Goal: Transaction & Acquisition: Purchase product/service

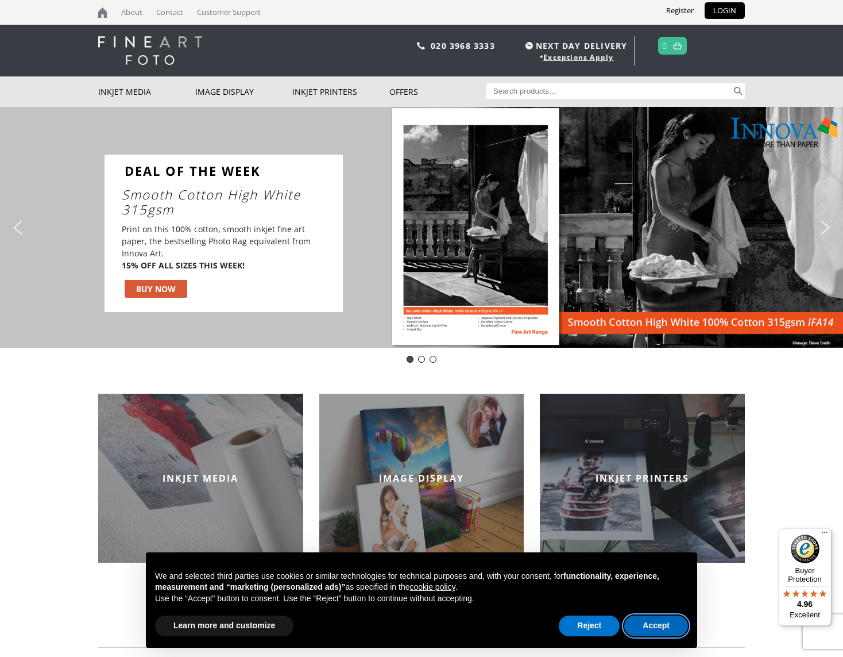
click at [660, 626] on button "Accept" at bounding box center [656, 625] width 64 height 21
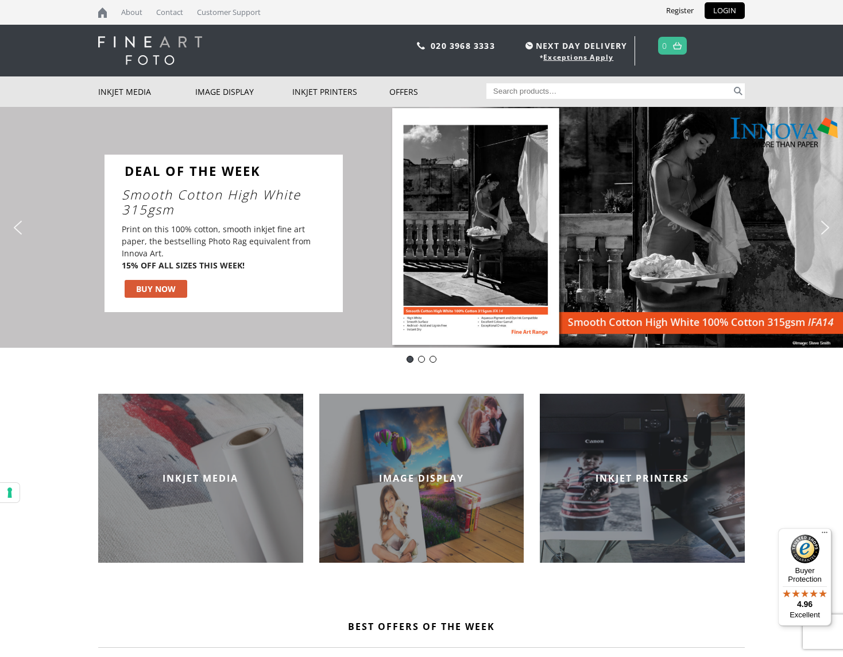
click at [557, 90] on input "Search for:" at bounding box center [610, 91] width 246 height 16
type input "editions A3+ Baryta"
click at [738, 91] on button "Search" at bounding box center [738, 91] width 13 height 16
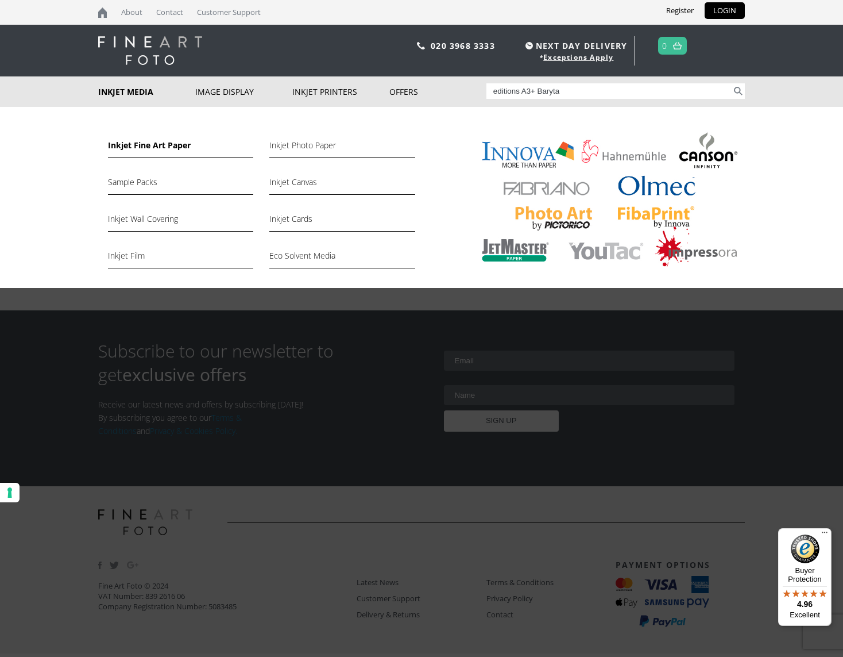
click at [149, 149] on link "Inkjet Fine Art Paper" at bounding box center [180, 148] width 145 height 20
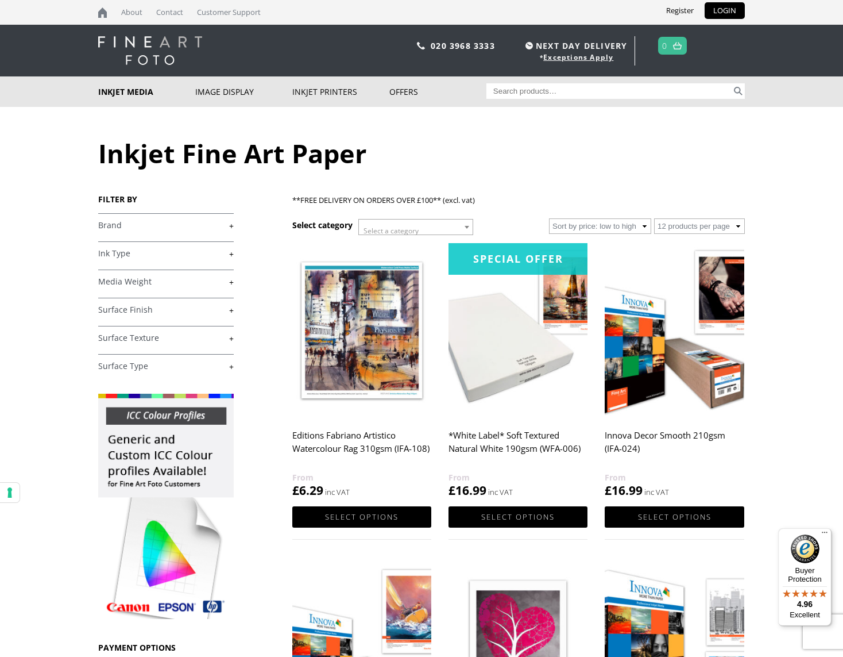
click at [466, 226] on b at bounding box center [467, 227] width 5 height 3
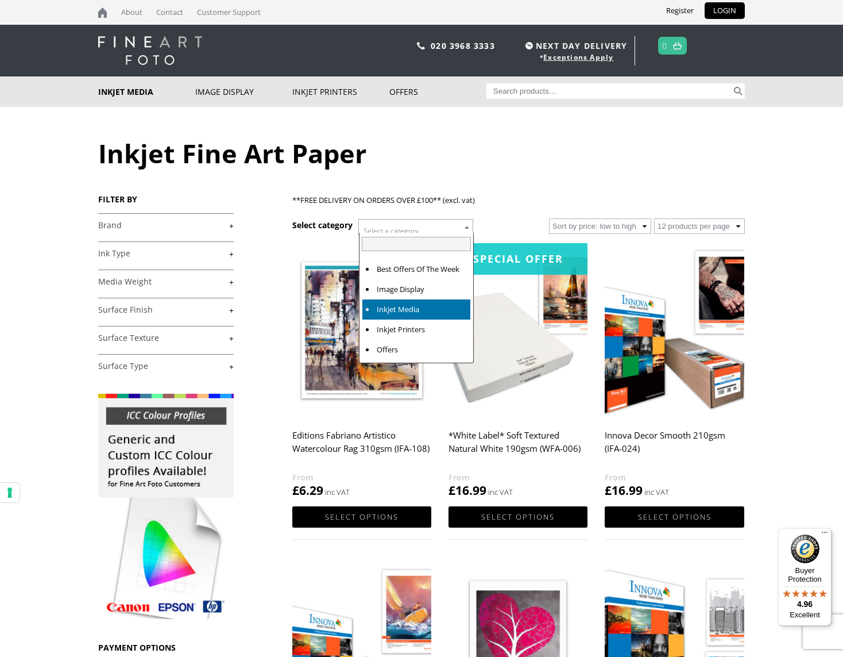
select select "inkjet-media"
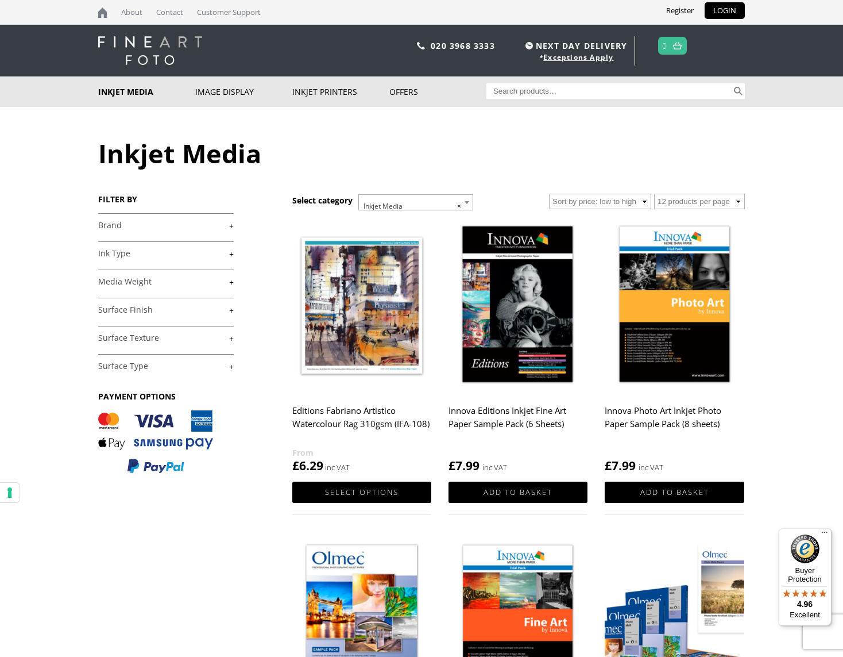
click at [232, 226] on link "+" at bounding box center [166, 225] width 136 height 11
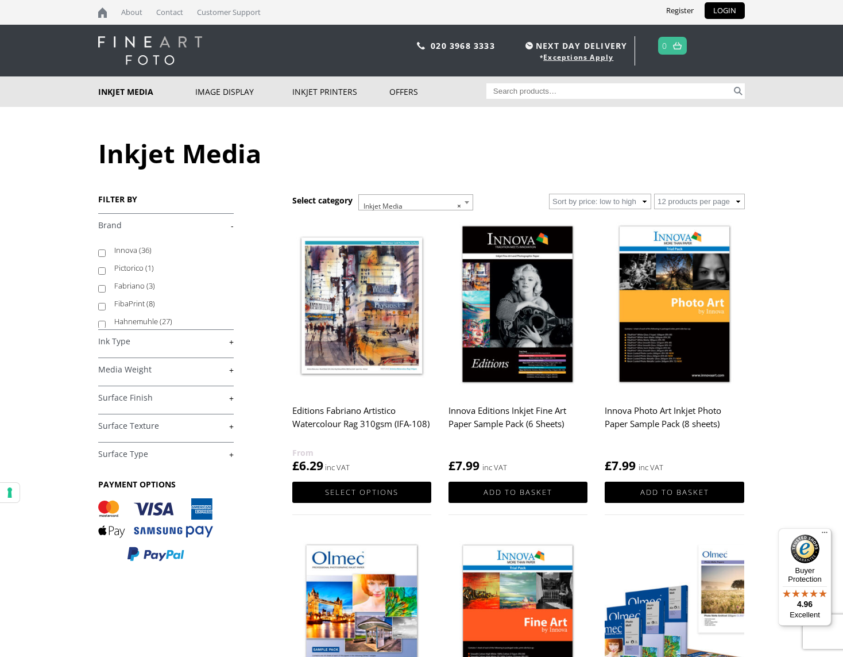
click at [101, 254] on input "Innova (36)" at bounding box center [101, 252] width 7 height 7
checkbox input "true"
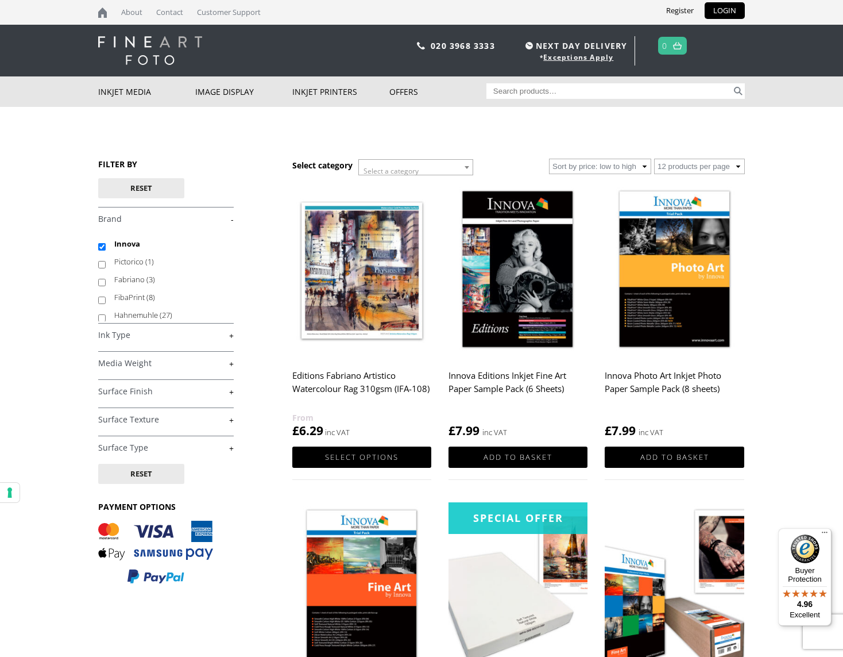
click at [231, 364] on link "+" at bounding box center [166, 363] width 136 height 11
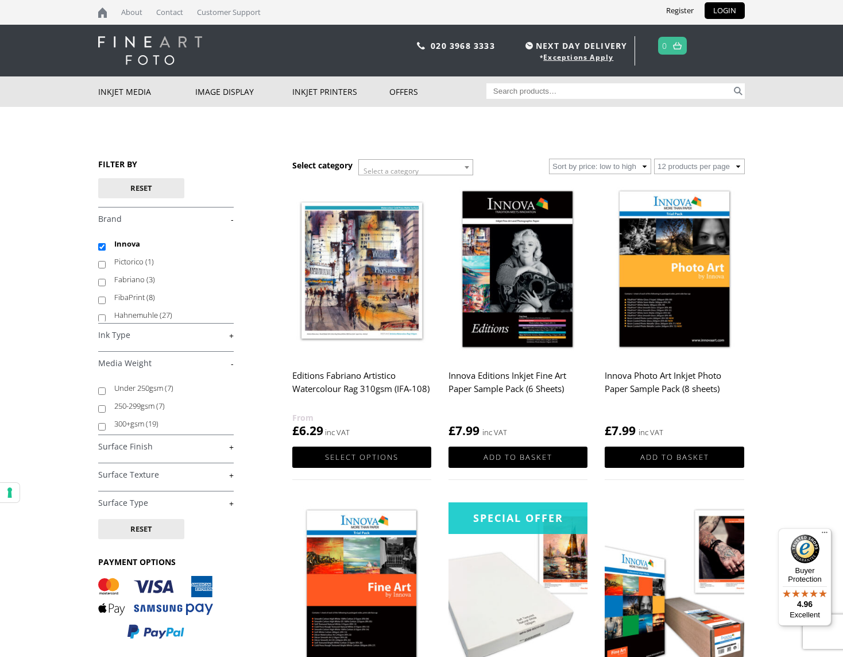
click at [102, 426] on input "300+gsm (19)" at bounding box center [101, 426] width 7 height 7
checkbox input "true"
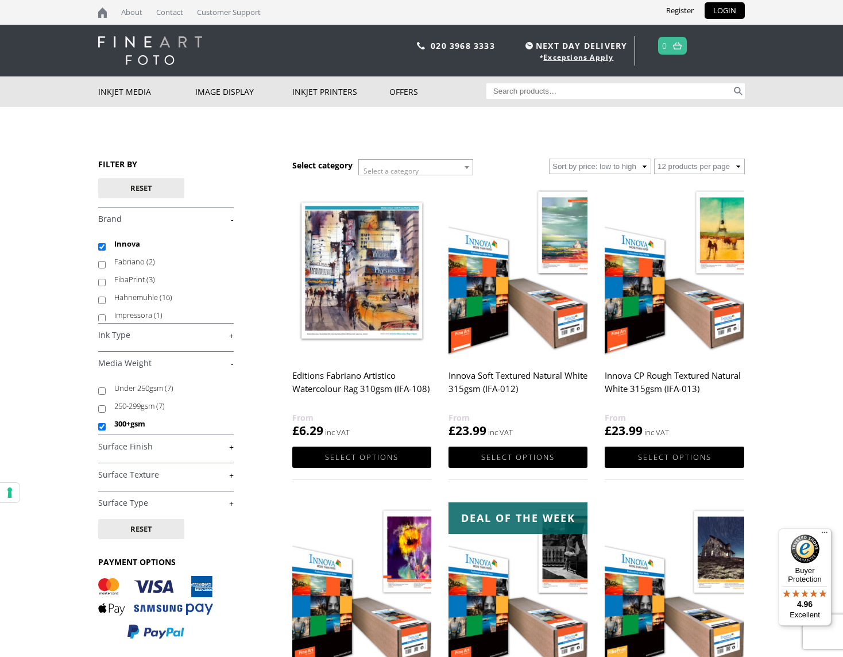
click at [233, 448] on link "+" at bounding box center [166, 446] width 136 height 11
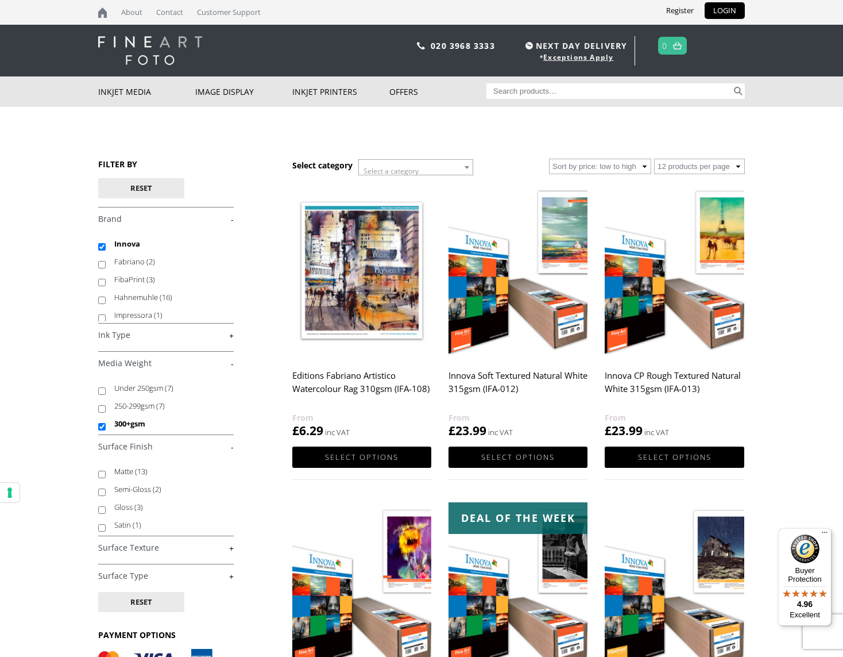
click at [233, 448] on link "-" at bounding box center [166, 446] width 136 height 11
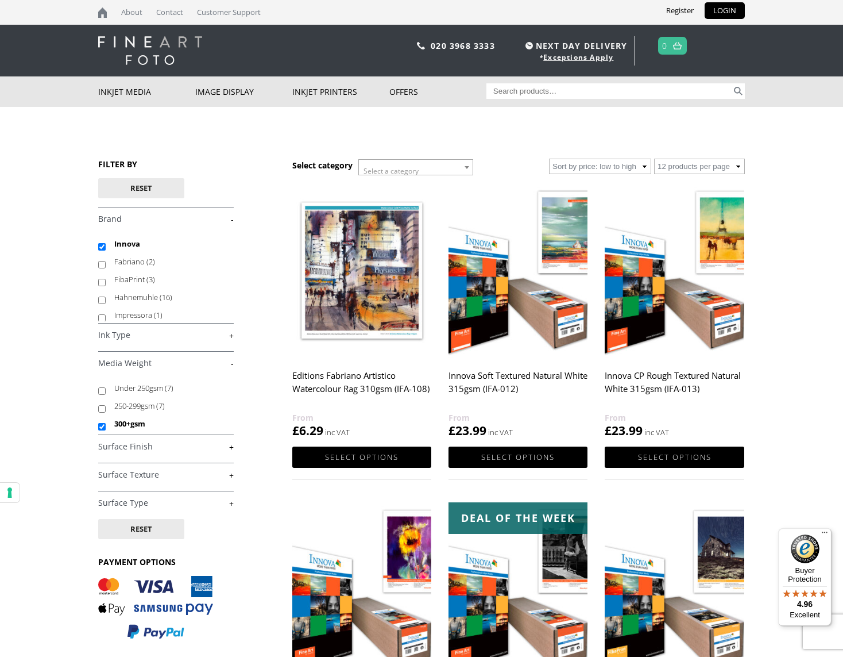
click at [232, 476] on link "+" at bounding box center [166, 474] width 136 height 11
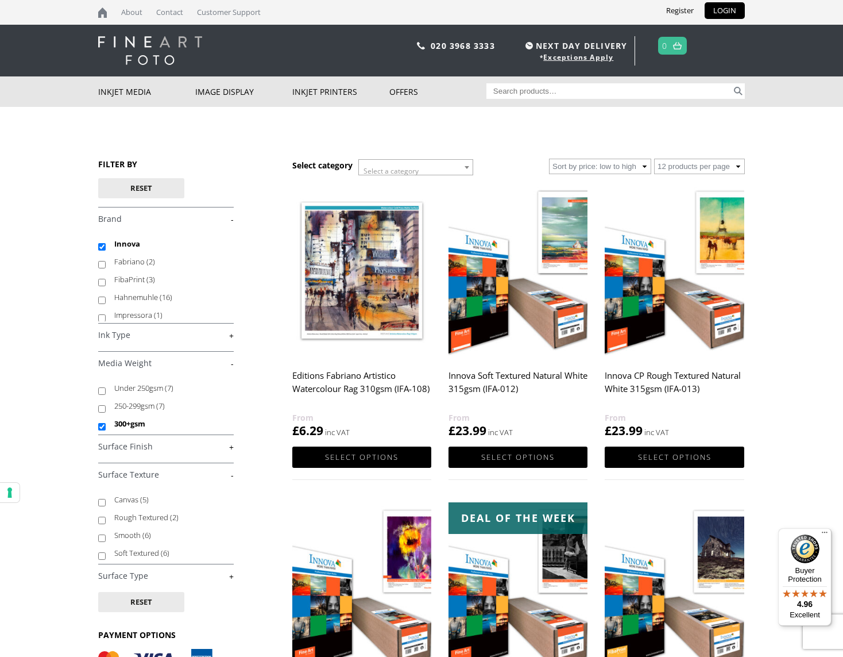
click at [232, 476] on link "-" at bounding box center [166, 474] width 136 height 11
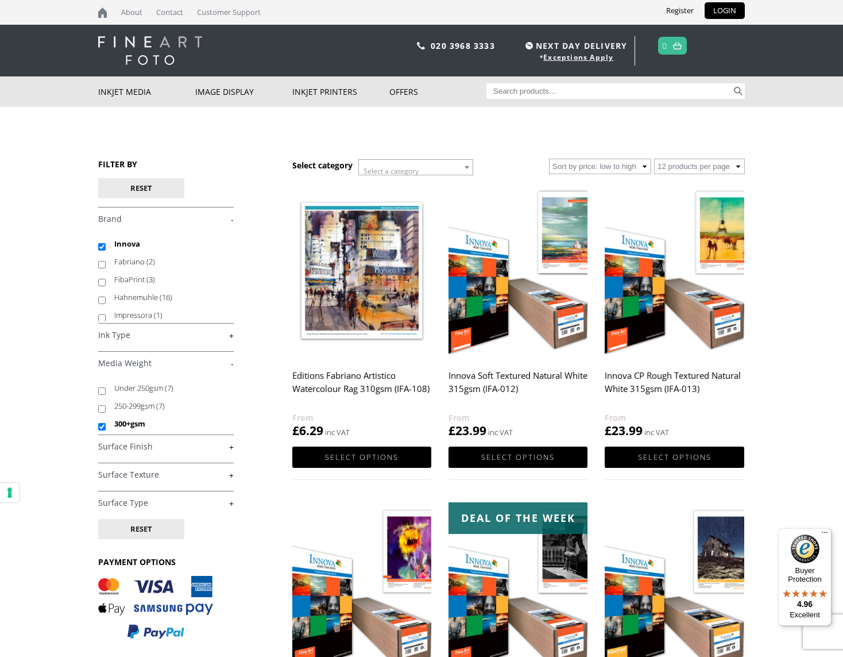
click at [233, 503] on link "+" at bounding box center [166, 502] width 136 height 11
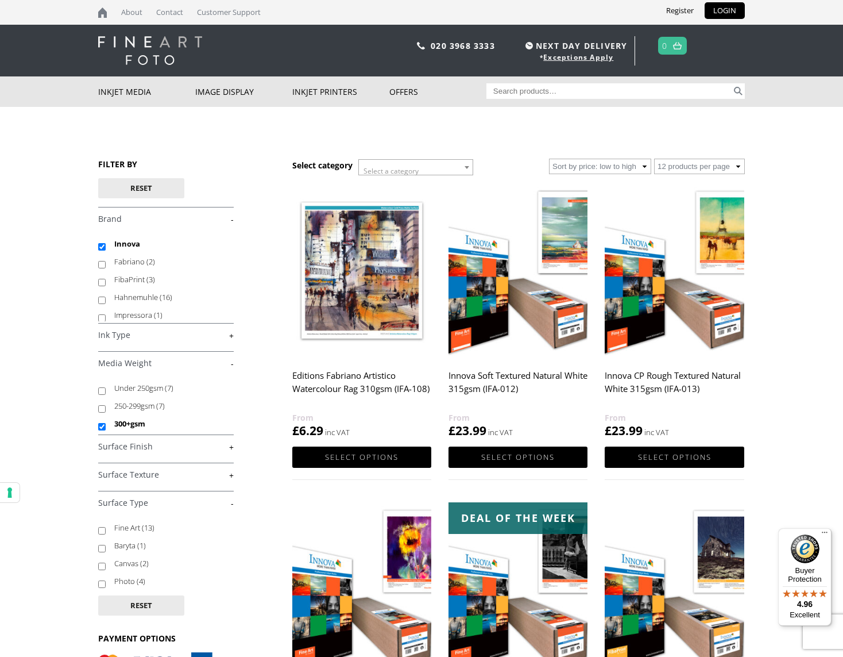
click at [100, 550] on input "Baryta (1)" at bounding box center [101, 548] width 7 height 7
checkbox input "true"
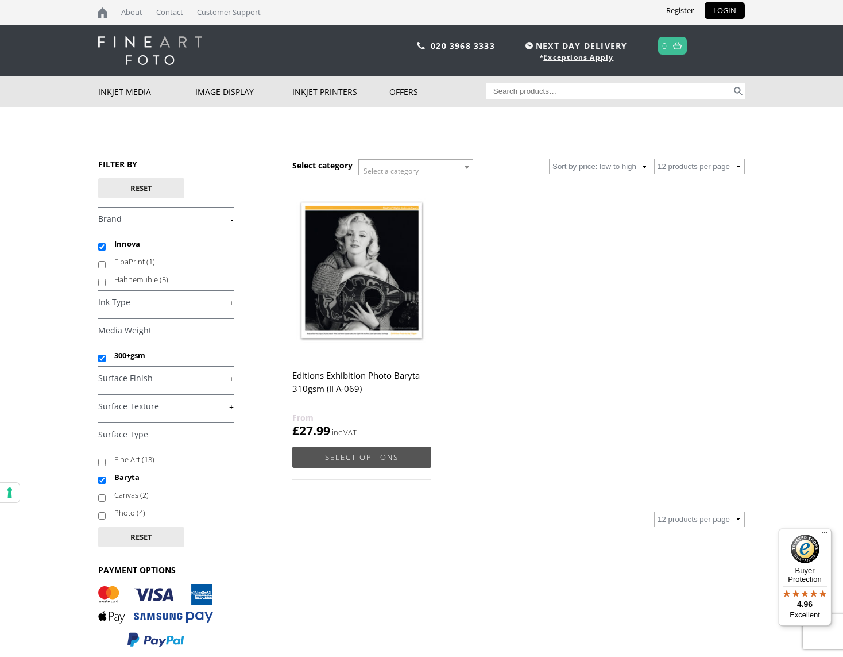
click at [344, 458] on link "Select options" at bounding box center [361, 456] width 139 height 21
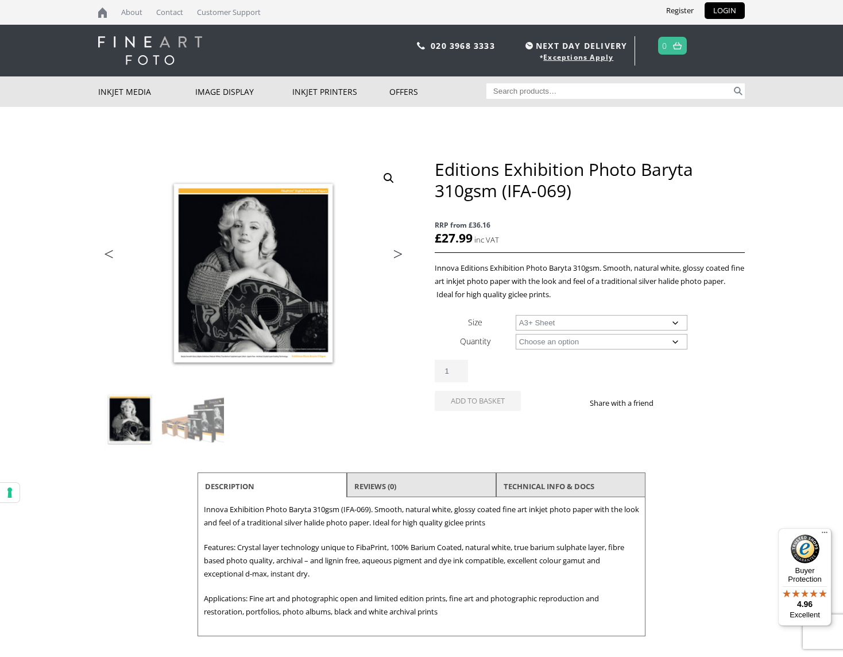
select select "a3-sheet-2"
select select "25-sheets"
select select "a3-sheet-2"
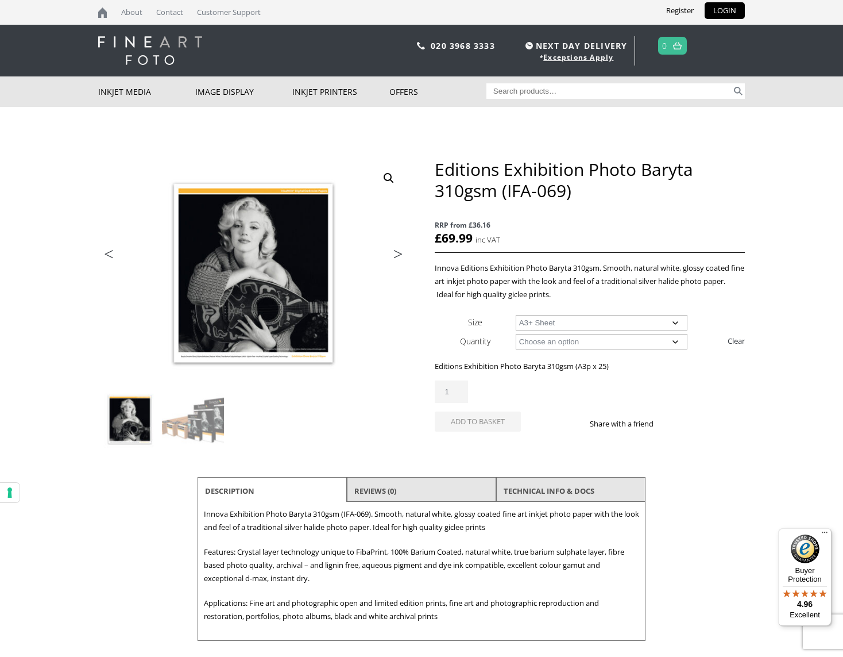
type input "2"
click at [457, 388] on input "2" at bounding box center [451, 391] width 33 height 22
click at [695, 396] on div "Editions Exhibition Photo Baryta 310gsm (IFA-069) quantity 2" at bounding box center [590, 391] width 310 height 22
click at [725, 11] on link "LOGIN" at bounding box center [725, 10] width 40 height 17
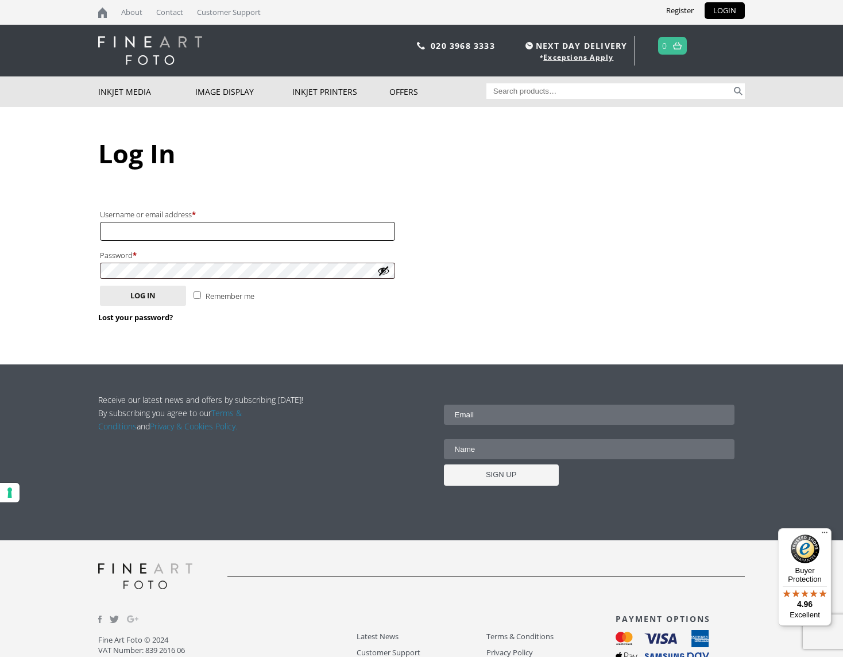
type input "alan.jackson2012@virginmedia.com"
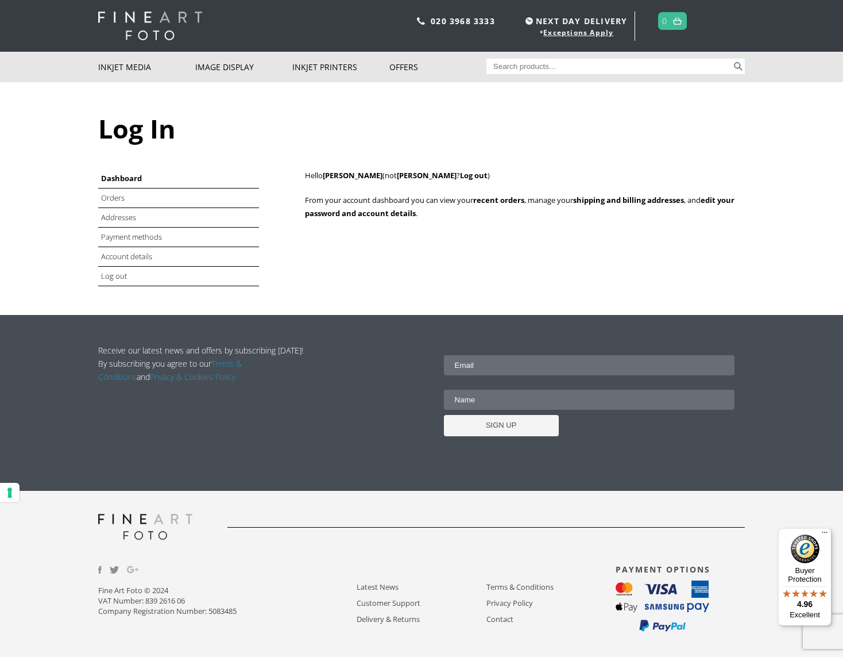
scroll to position [24, 0]
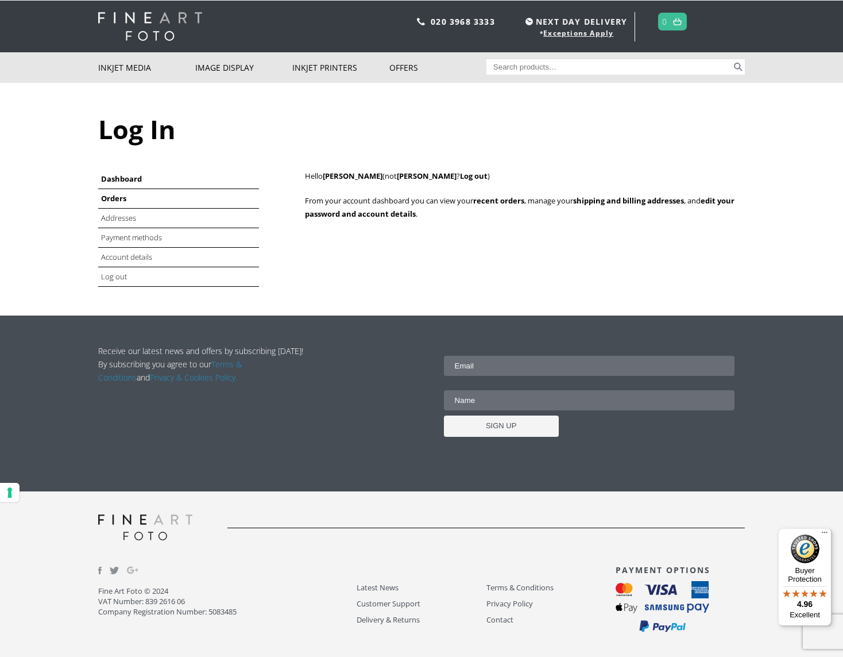
click at [116, 199] on link "Orders" at bounding box center [113, 198] width 25 height 10
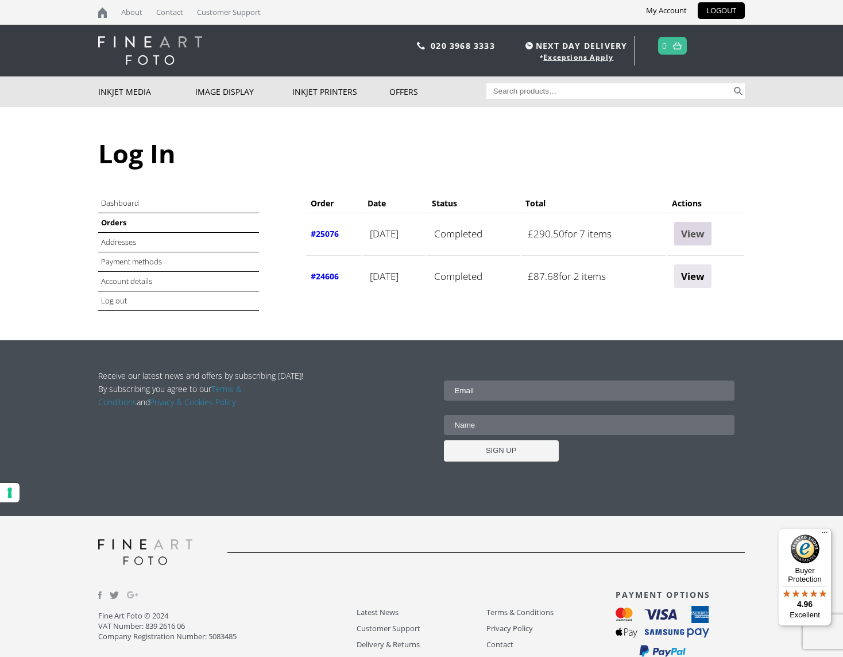
click at [710, 236] on link "View" at bounding box center [692, 234] width 37 height 24
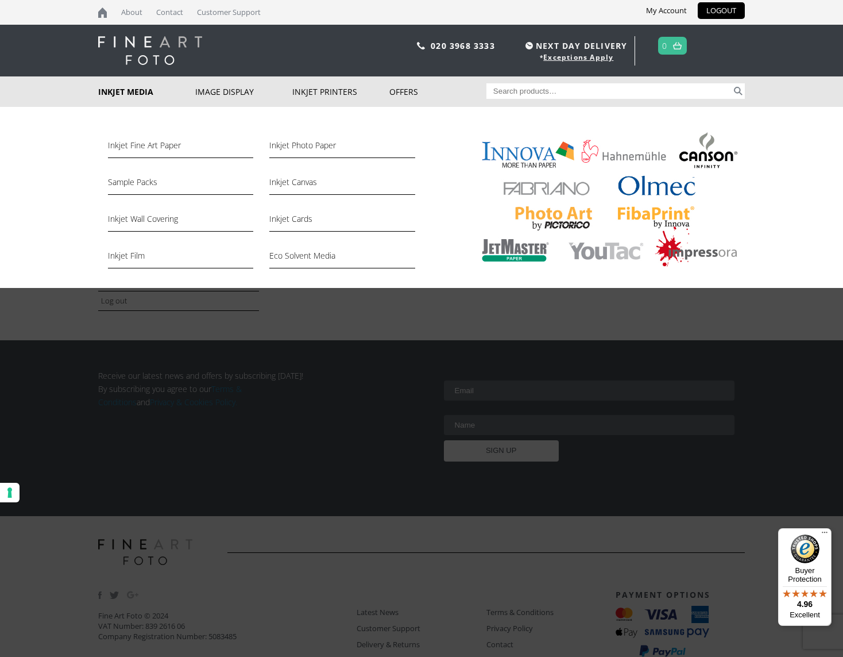
click at [126, 91] on link "Inkjet Media" at bounding box center [146, 91] width 97 height 30
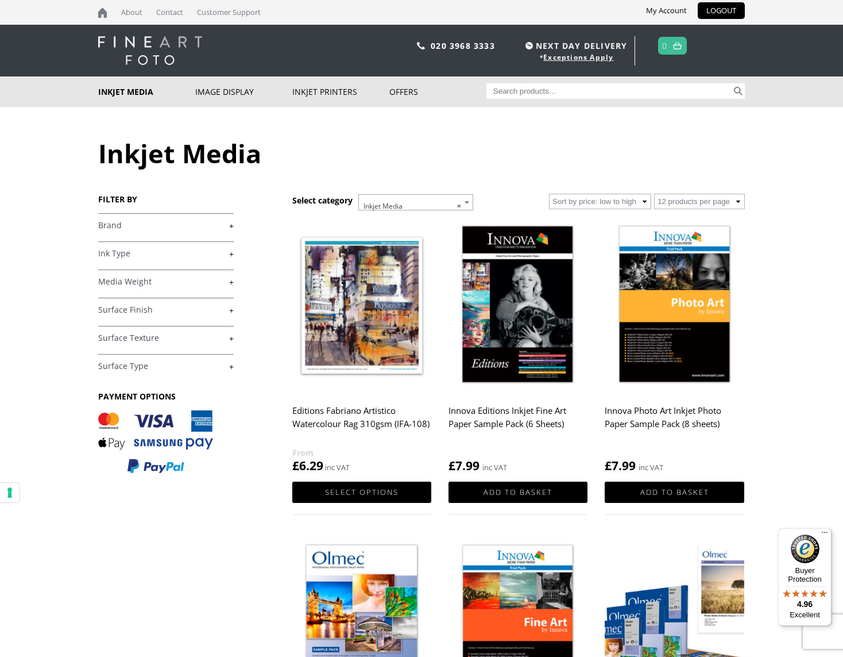
click at [232, 226] on link "+" at bounding box center [166, 225] width 136 height 11
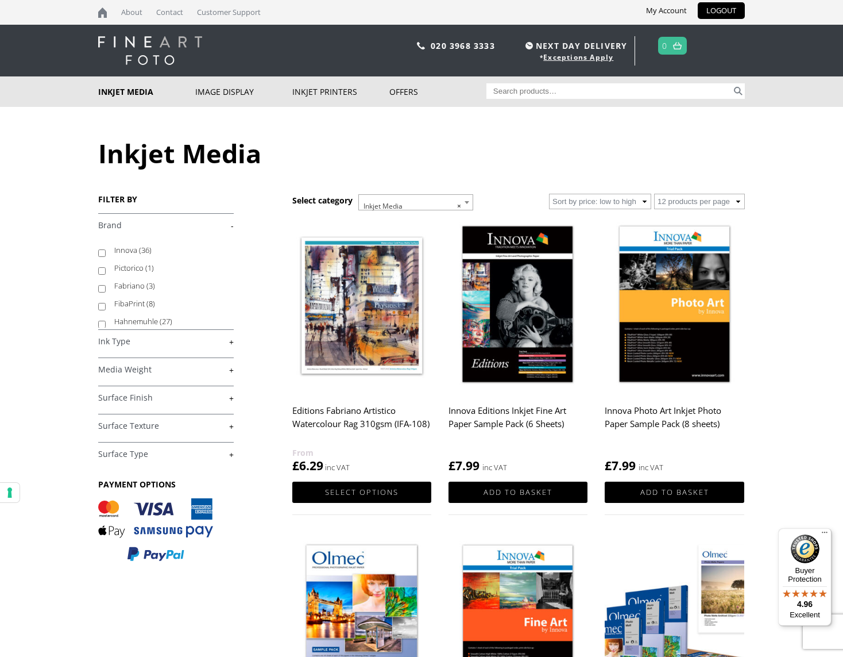
click at [103, 254] on input "Innova (36)" at bounding box center [101, 252] width 7 height 7
checkbox input "true"
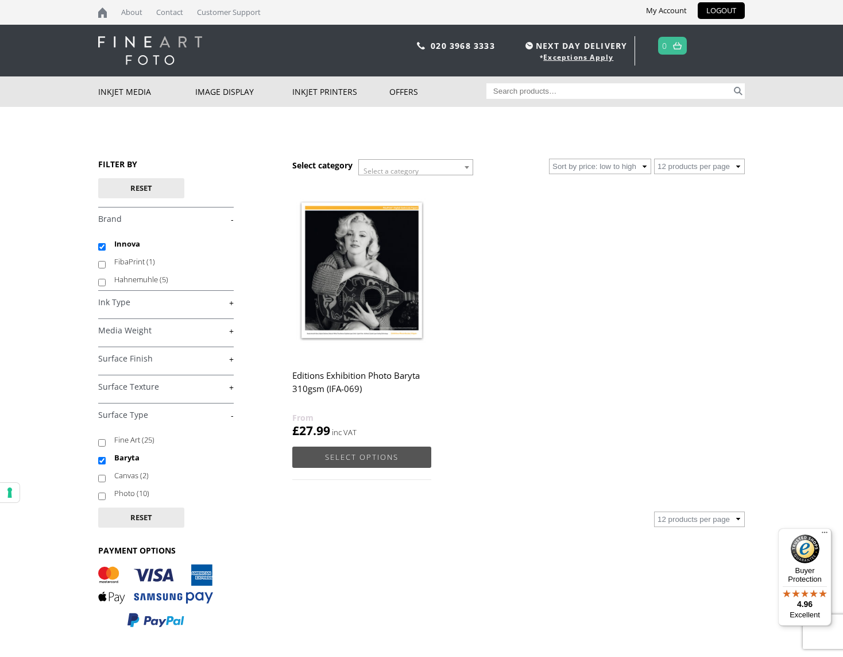
click at [375, 458] on link "Select options" at bounding box center [361, 456] width 139 height 21
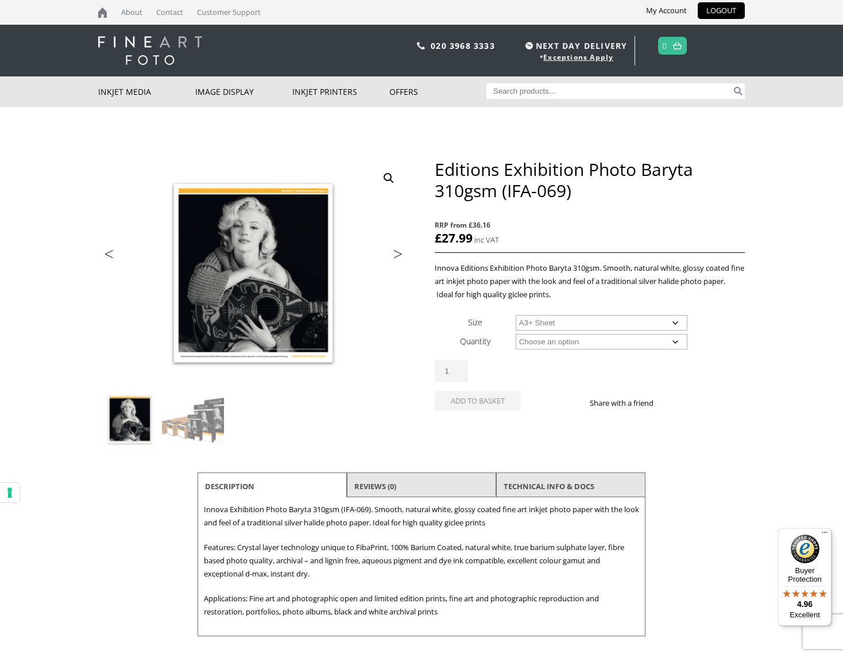
select select "a3-sheet-2"
select select "25-sheets"
select select "a3-sheet-2"
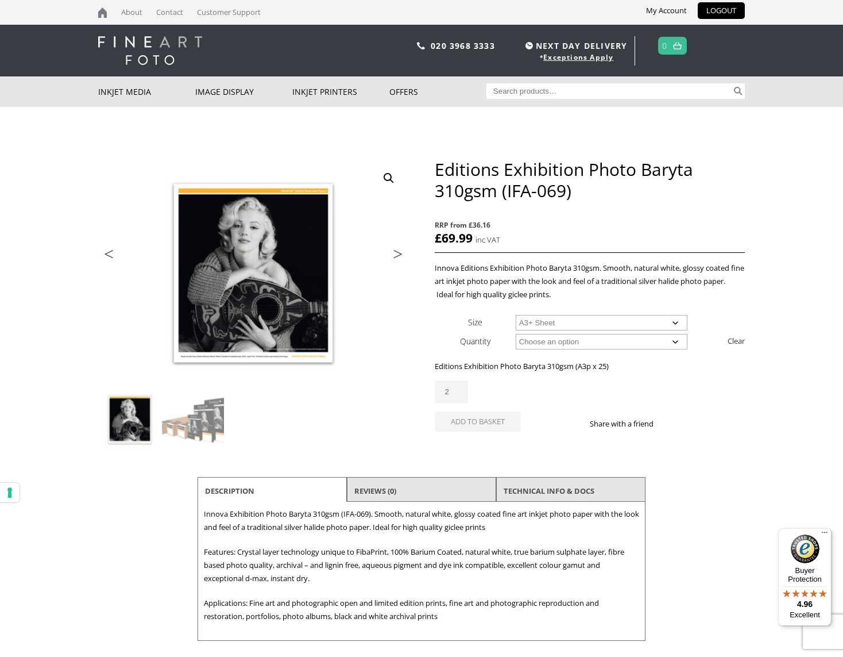
click at [457, 388] on input "2" at bounding box center [451, 391] width 33 height 22
click at [488, 421] on button "Add to basket" at bounding box center [478, 421] width 86 height 20
click at [456, 388] on input "3" at bounding box center [451, 391] width 33 height 22
click at [457, 393] on input "2" at bounding box center [451, 391] width 33 height 22
type input "1"
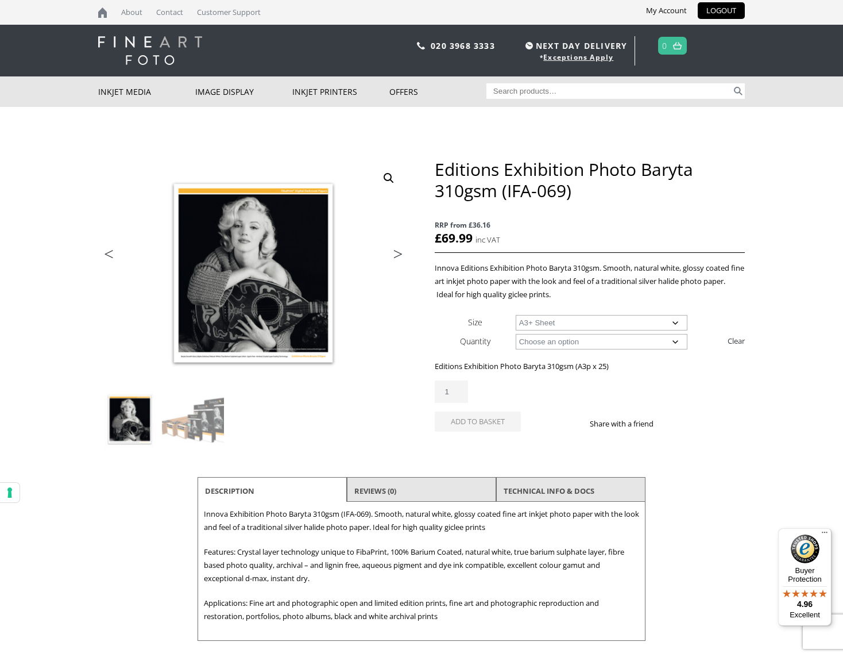
click at [457, 393] on input "1" at bounding box center [451, 391] width 33 height 22
click at [473, 413] on button "Add to basket" at bounding box center [478, 421] width 86 height 20
select select "a2-sheet"
click at [468, 420] on button "Add to basket" at bounding box center [478, 421] width 86 height 20
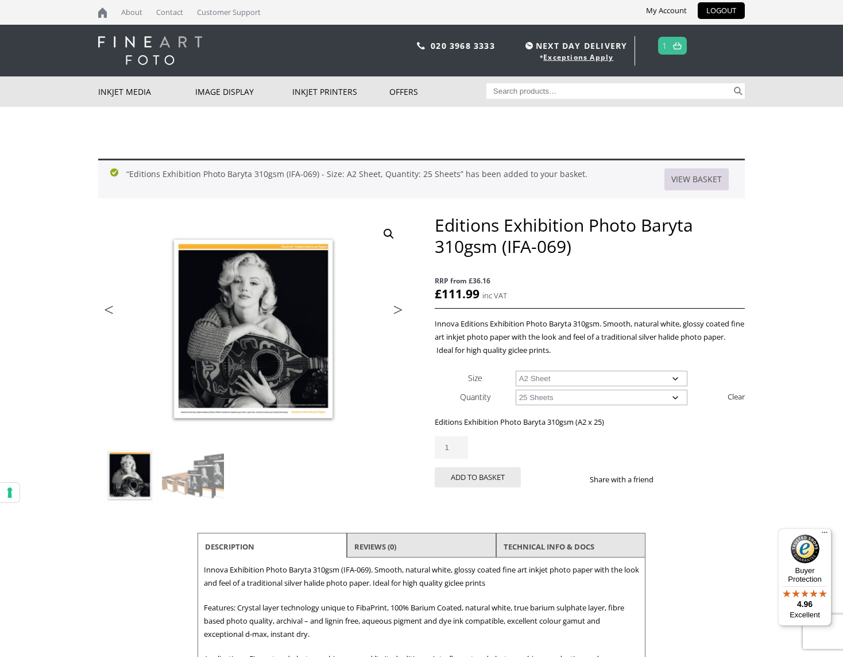
click at [691, 180] on link "View basket" at bounding box center [697, 179] width 64 height 22
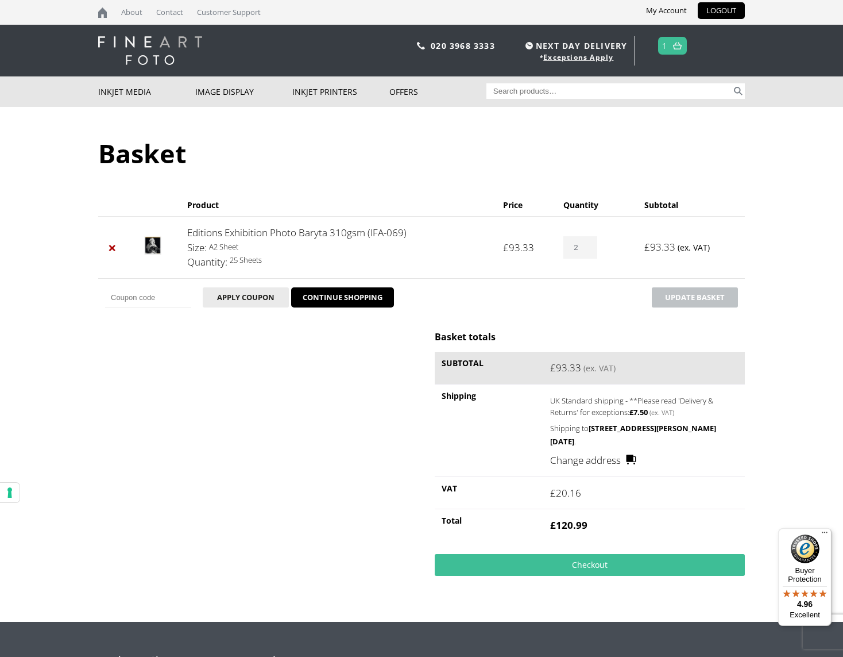
click at [585, 244] on input "2" at bounding box center [580, 247] width 33 height 22
click at [585, 248] on input "1" at bounding box center [580, 247] width 33 height 22
type input "0"
click at [585, 248] on input "0" at bounding box center [580, 247] width 33 height 22
click at [682, 296] on button "Update basket" at bounding box center [695, 297] width 86 height 20
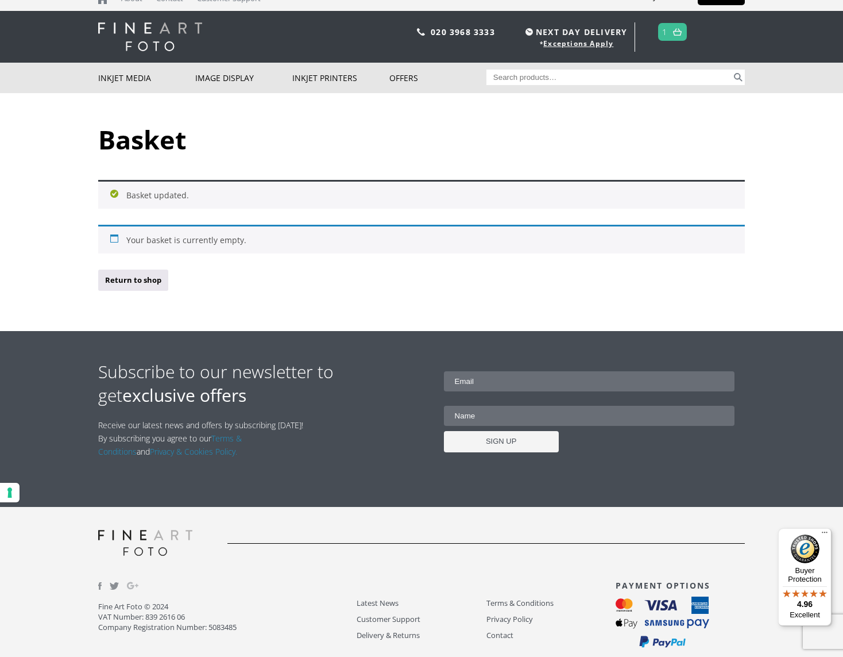
scroll to position [29, 0]
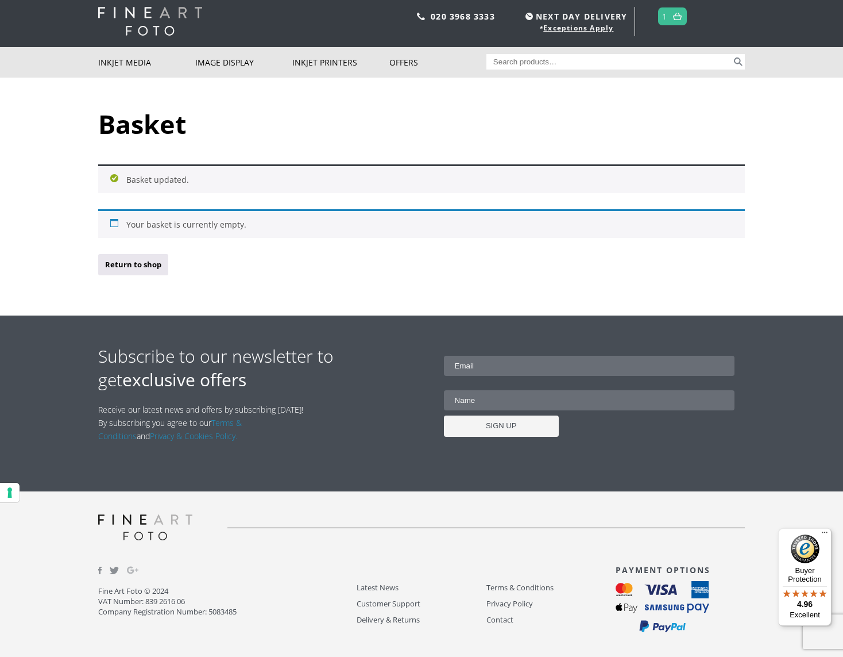
click at [467, 280] on div "Basket Basket updated. Your basket is currently empty. Return to shop" at bounding box center [421, 197] width 647 height 238
